Goal: Transaction & Acquisition: Download file/media

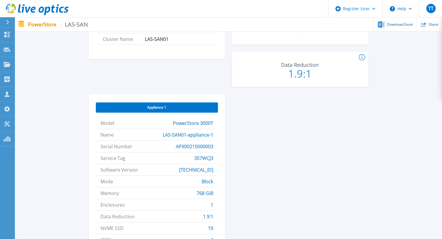
scroll to position [199, 0]
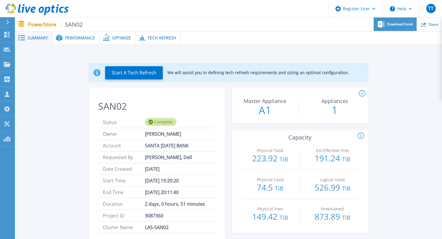
click at [388, 25] on span "Download Excel" at bounding box center [400, 24] width 26 height 4
click at [398, 27] on div "Download Excel" at bounding box center [395, 25] width 43 height 14
